Goal: Task Accomplishment & Management: Use online tool/utility

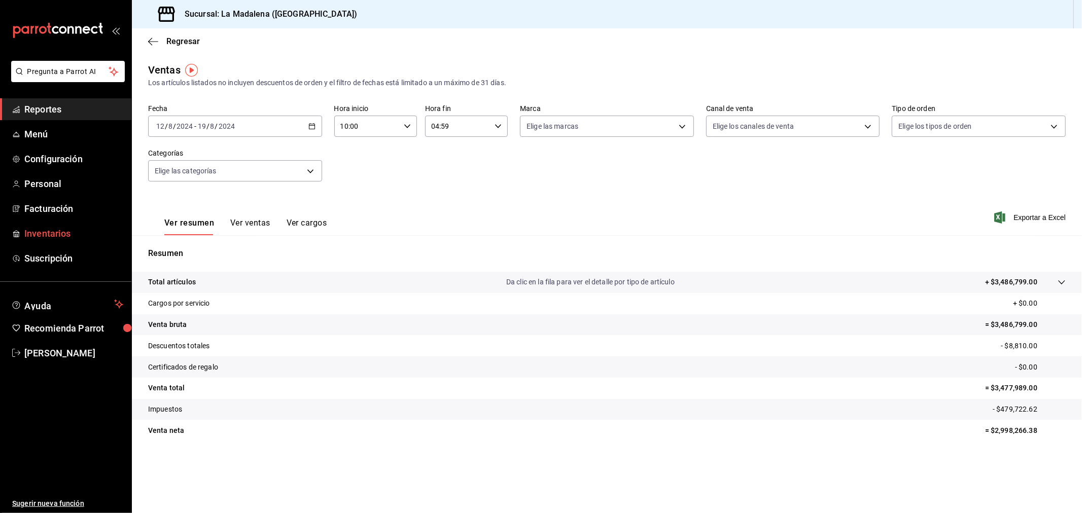
click at [43, 244] on link "Inventarios" at bounding box center [65, 234] width 131 height 22
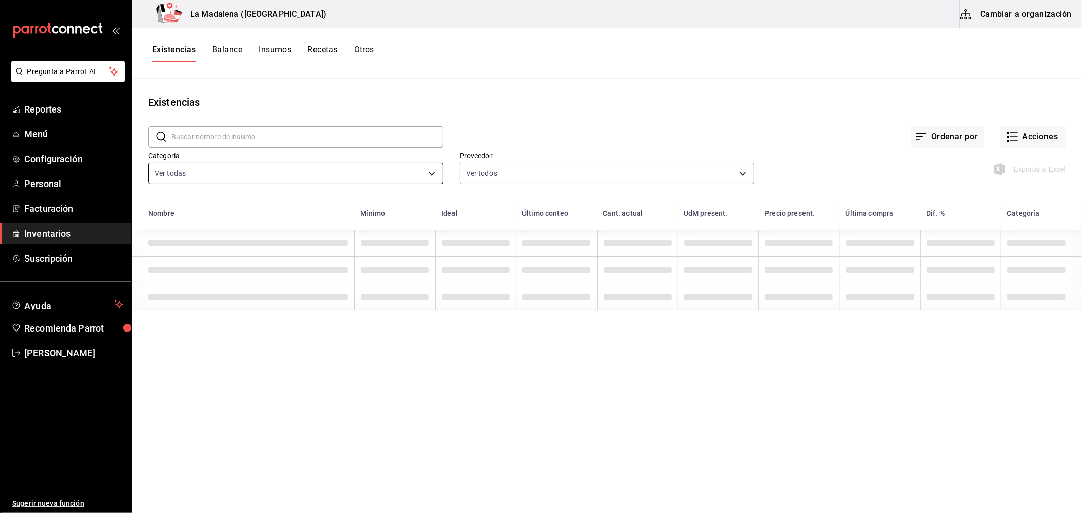
click at [281, 165] on body "Pregunta a Parrot AI Reportes Menú Configuración Personal Facturación Inventari…" at bounding box center [541, 253] width 1082 height 506
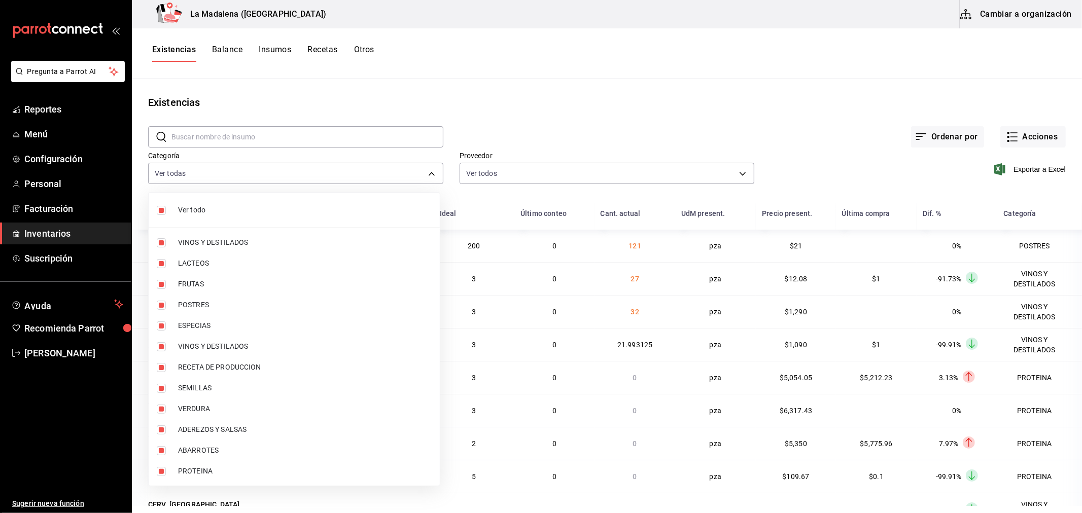
click at [241, 205] on span "Ver todo" at bounding box center [305, 210] width 254 height 11
checkbox input "false"
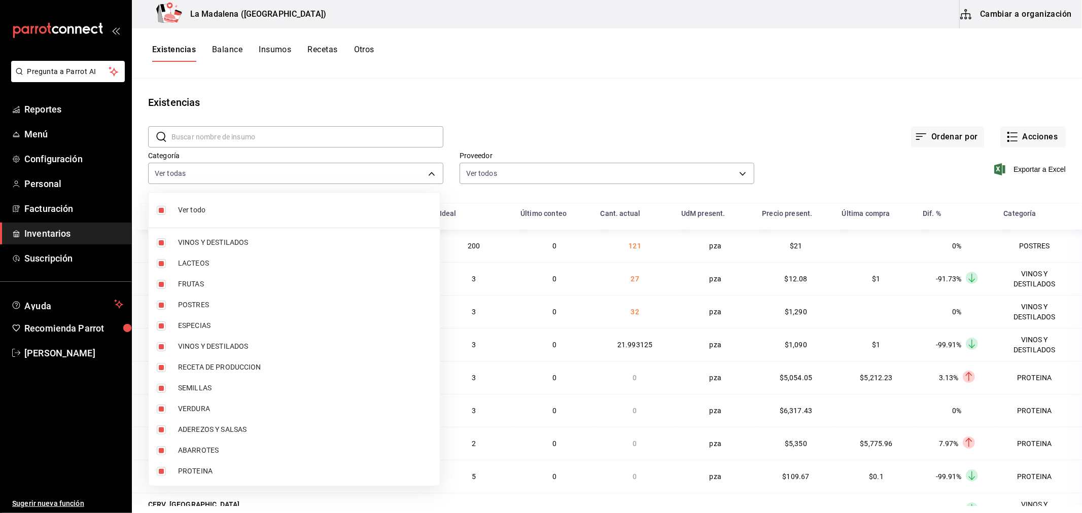
checkbox input "false"
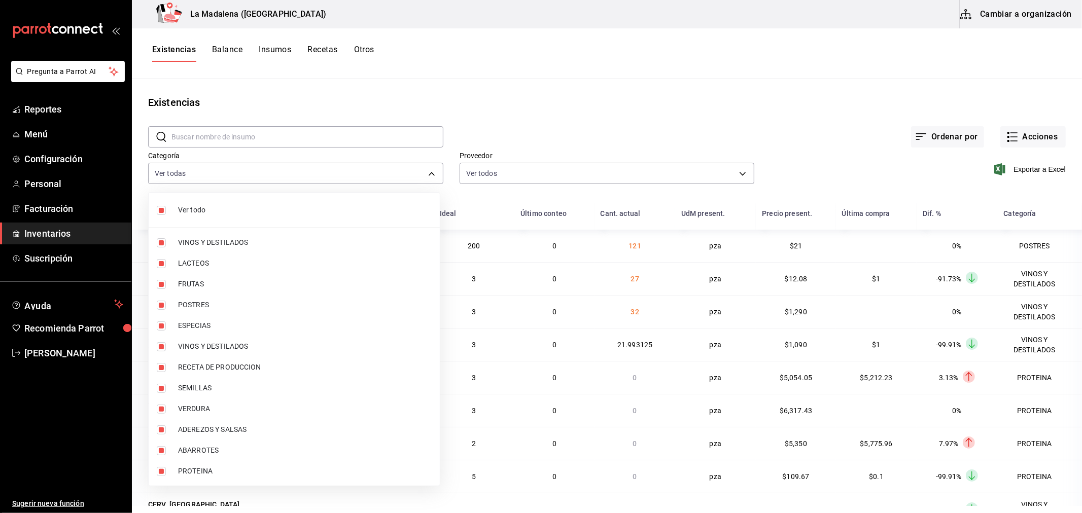
checkbox input "false"
click at [235, 300] on span "POSTRES" at bounding box center [305, 305] width 254 height 11
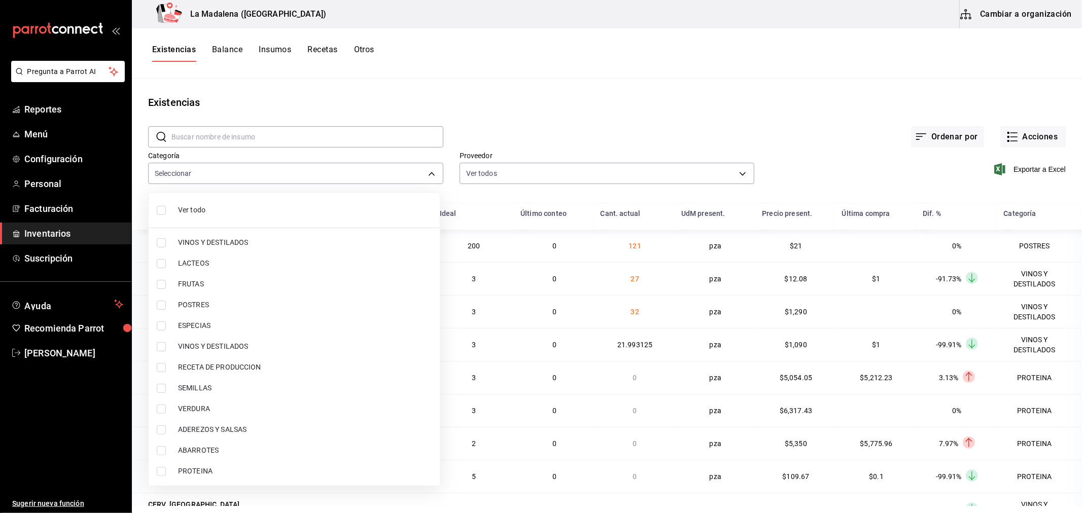
type input "300b8f87-2b59-439f-b980-3e97300322fa"
checkbox input "true"
drag, startPoint x: 250, startPoint y: 438, endPoint x: 236, endPoint y: 483, distance: 46.7
click at [236, 483] on ul "Ver todo VINOS Y DESTILADOS LACTEOS FRUTAS POSTRES ESPECIAS VINOS Y DESTILADOS …" at bounding box center [294, 339] width 291 height 293
click at [236, 477] on li "PROTEINA" at bounding box center [294, 471] width 291 height 21
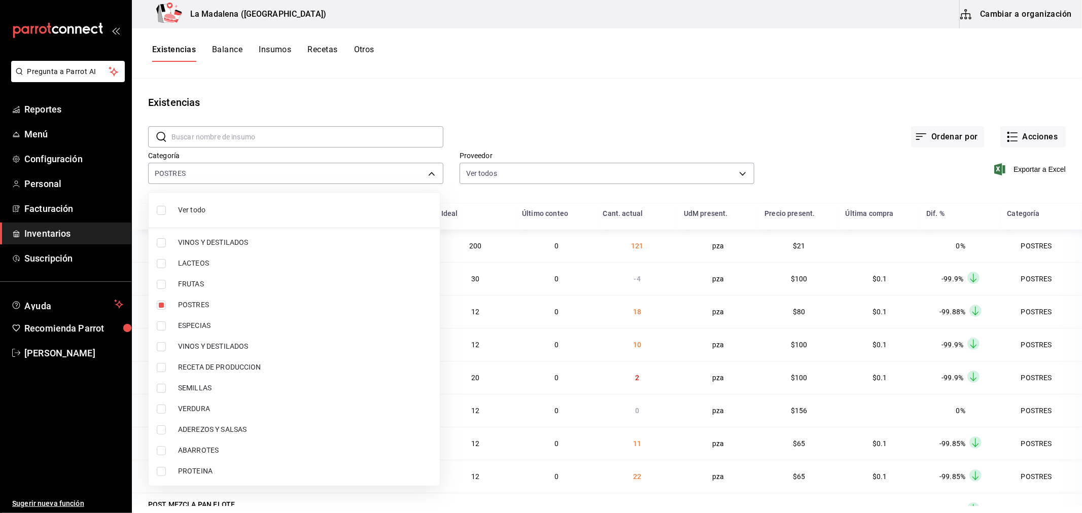
type input "300b8f87-2b59-439f-b980-3e97300322fa,89020659-a685-42c8-84d5-b1543ef933a3"
checkbox input "true"
click at [787, 96] on div at bounding box center [541, 256] width 1082 height 513
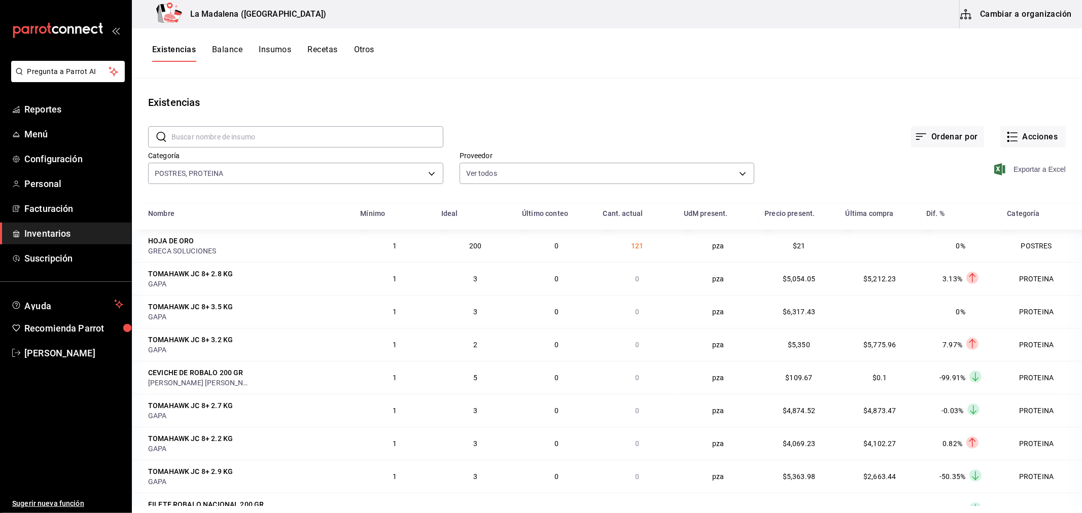
click at [994, 163] on icon "button" at bounding box center [999, 169] width 11 height 12
